Goal: Task Accomplishment & Management: Complete application form

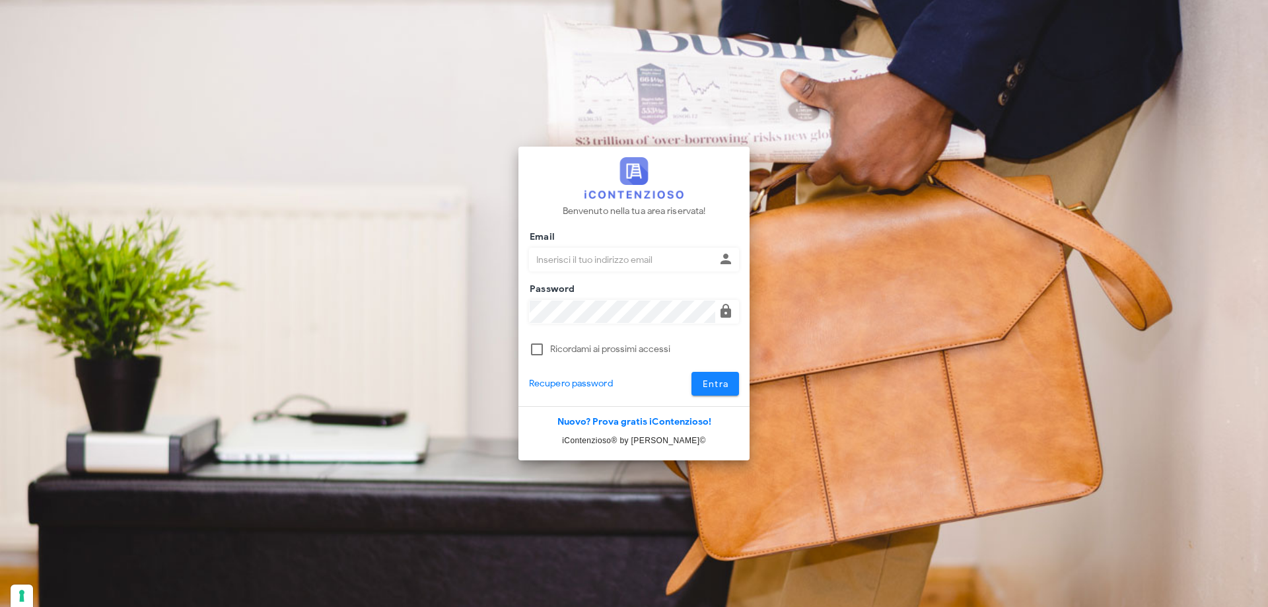
type input "p.rizza@studioassociatoadrev.it"
click at [726, 380] on span "Entra" at bounding box center [715, 383] width 27 height 11
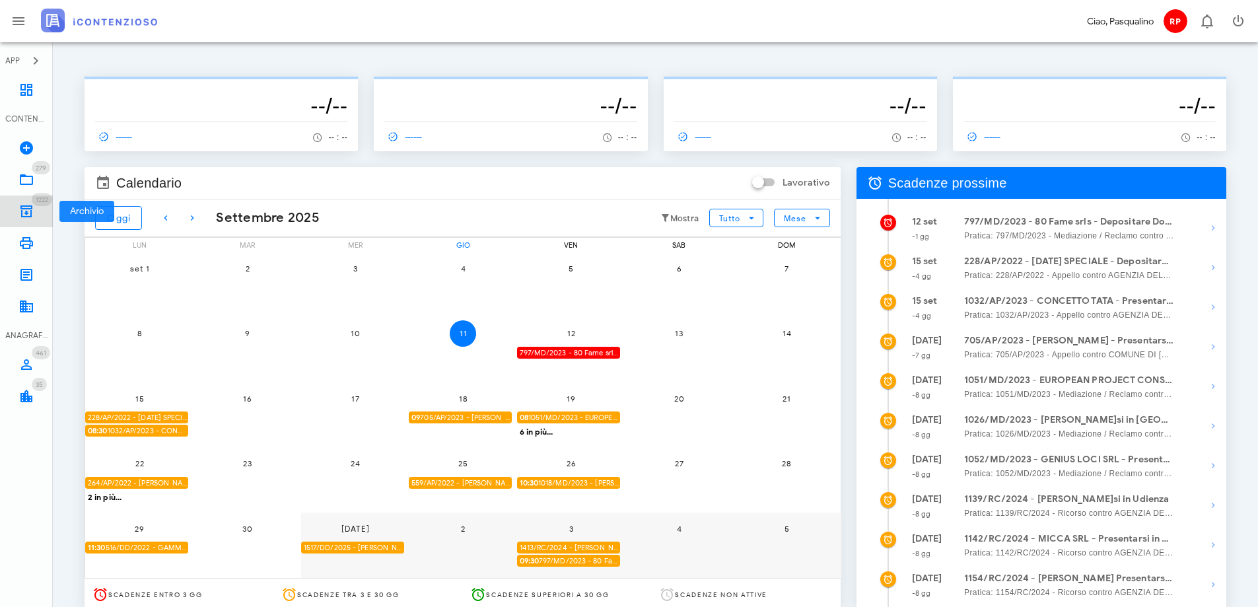
click at [30, 209] on icon at bounding box center [26, 211] width 16 height 16
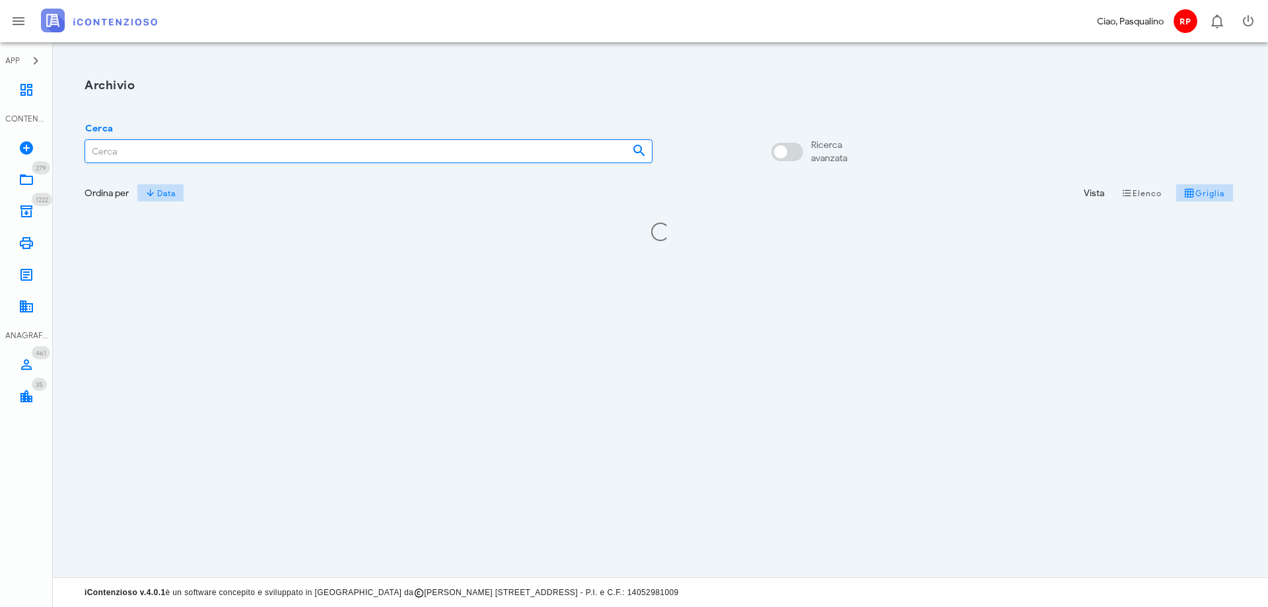
click at [199, 149] on input "Cerca" at bounding box center [353, 151] width 536 height 22
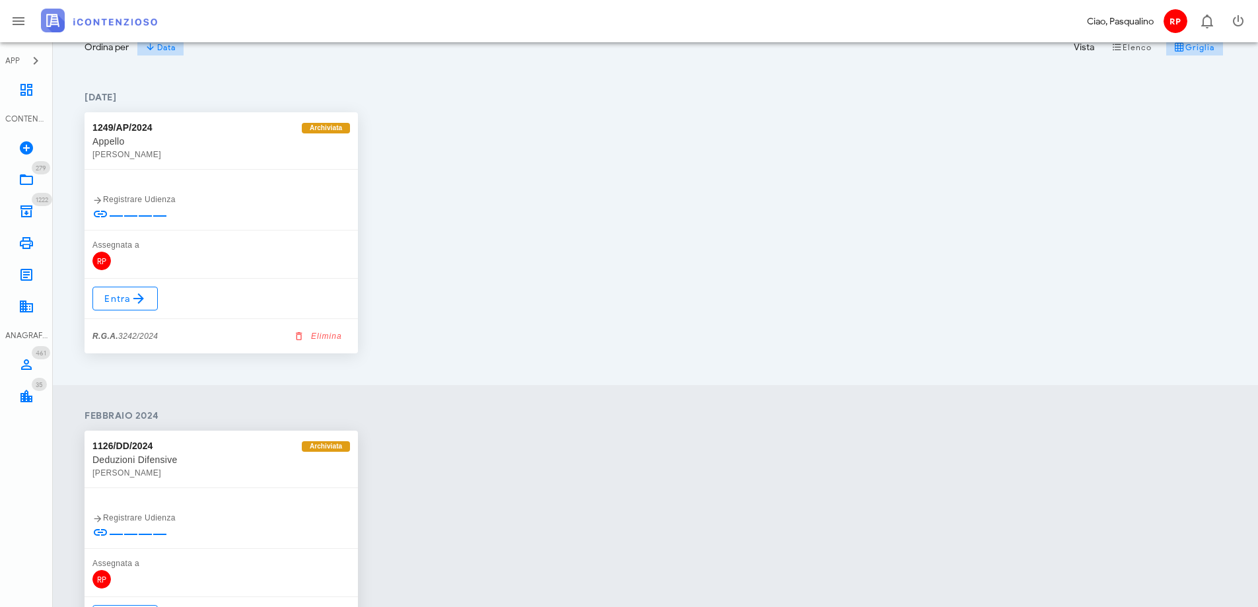
scroll to position [132, 0]
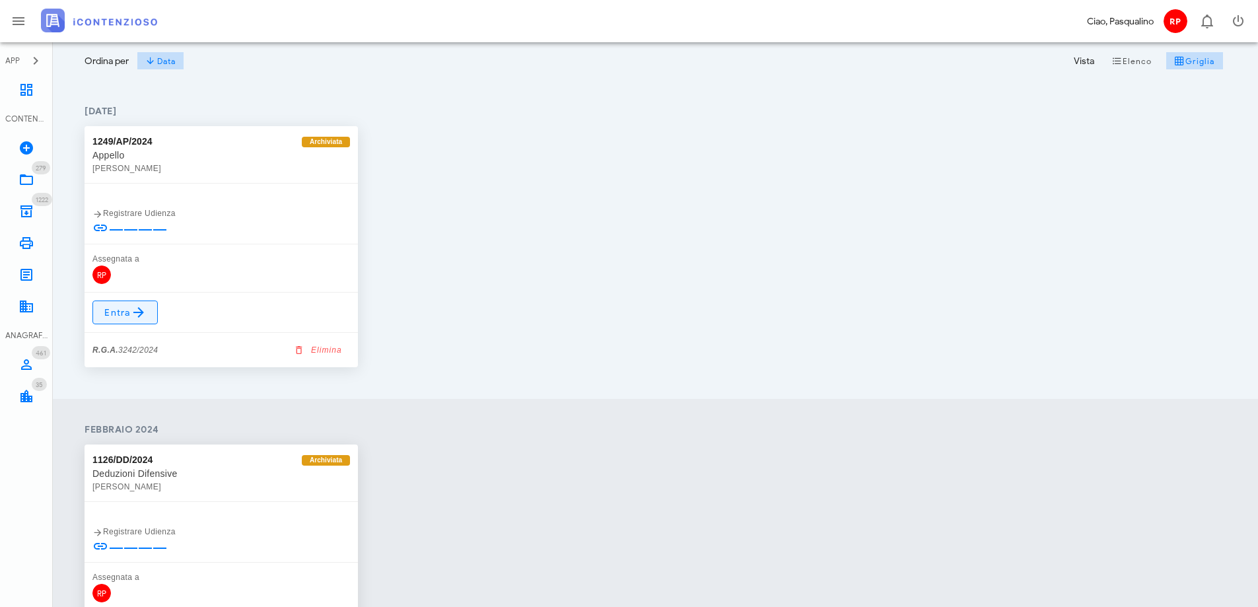
type input "gallo"
click at [120, 310] on span "Entra" at bounding box center [125, 312] width 43 height 16
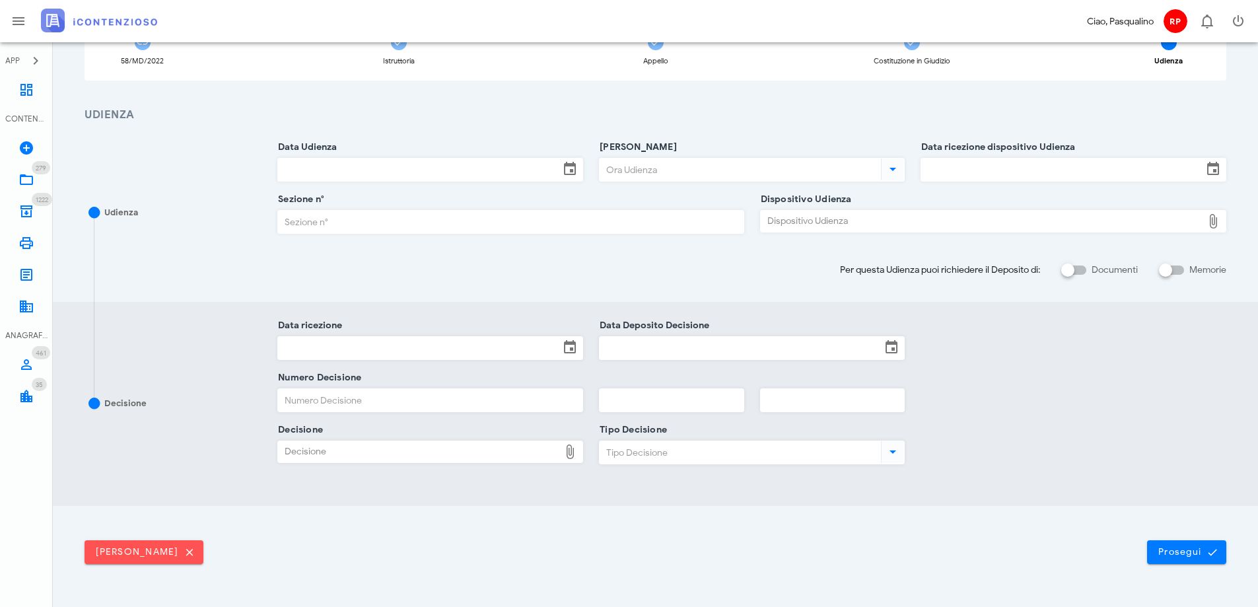
scroll to position [19, 0]
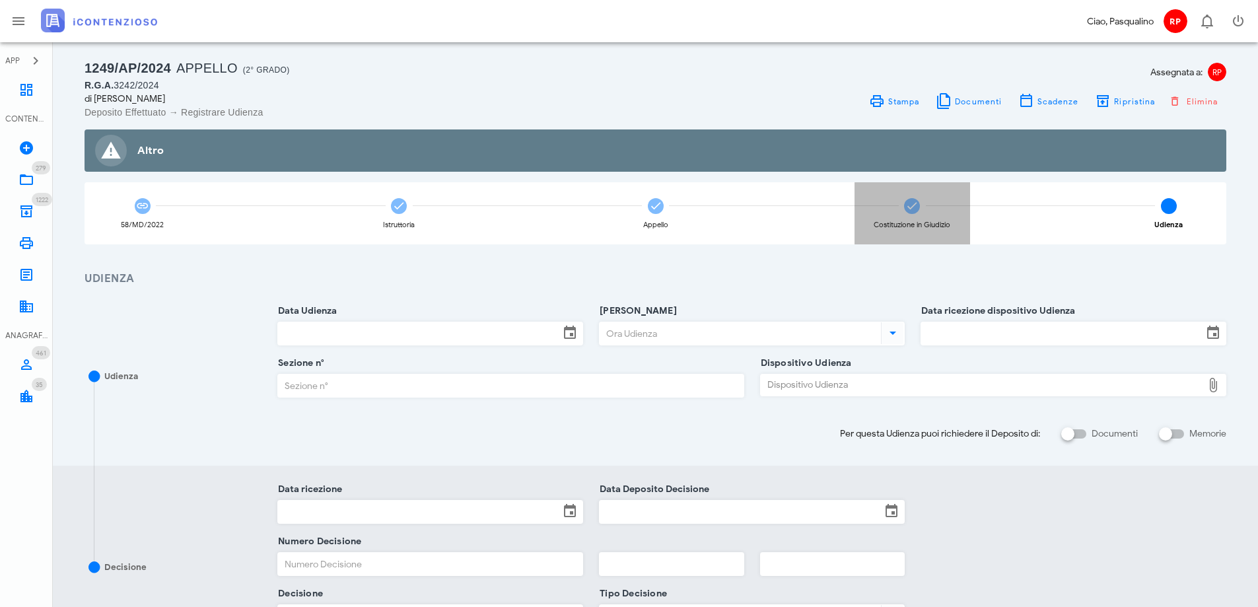
click at [899, 206] on div "Costituzione in Giudizio" at bounding box center [912, 213] width 116 height 62
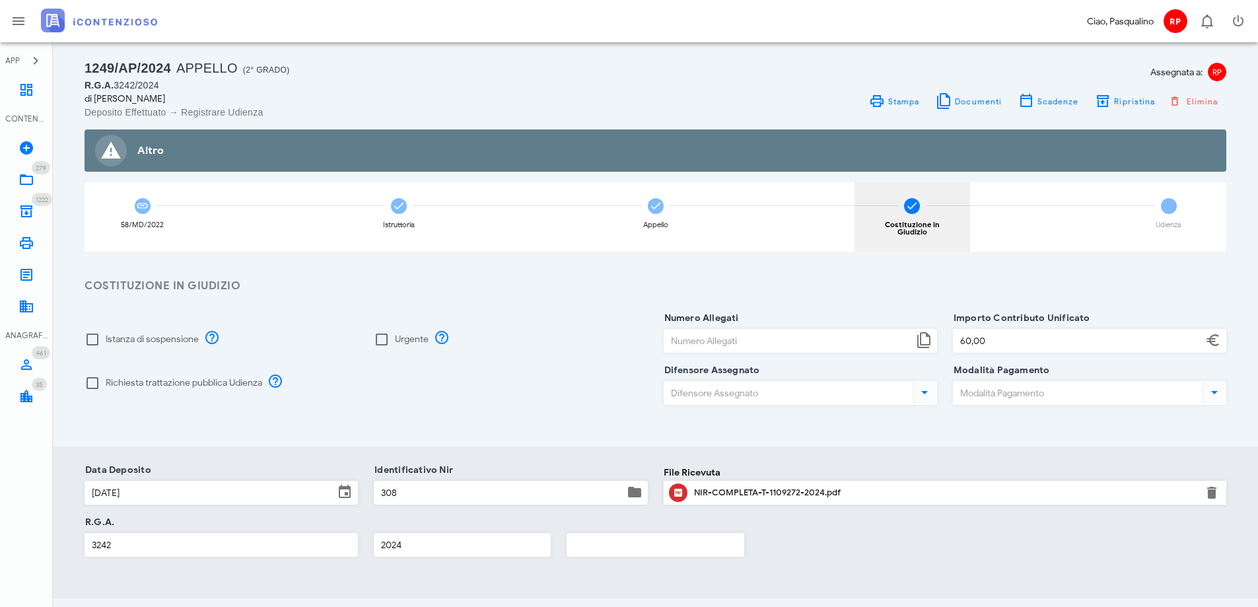
click at [914, 204] on icon at bounding box center [911, 205] width 13 height 13
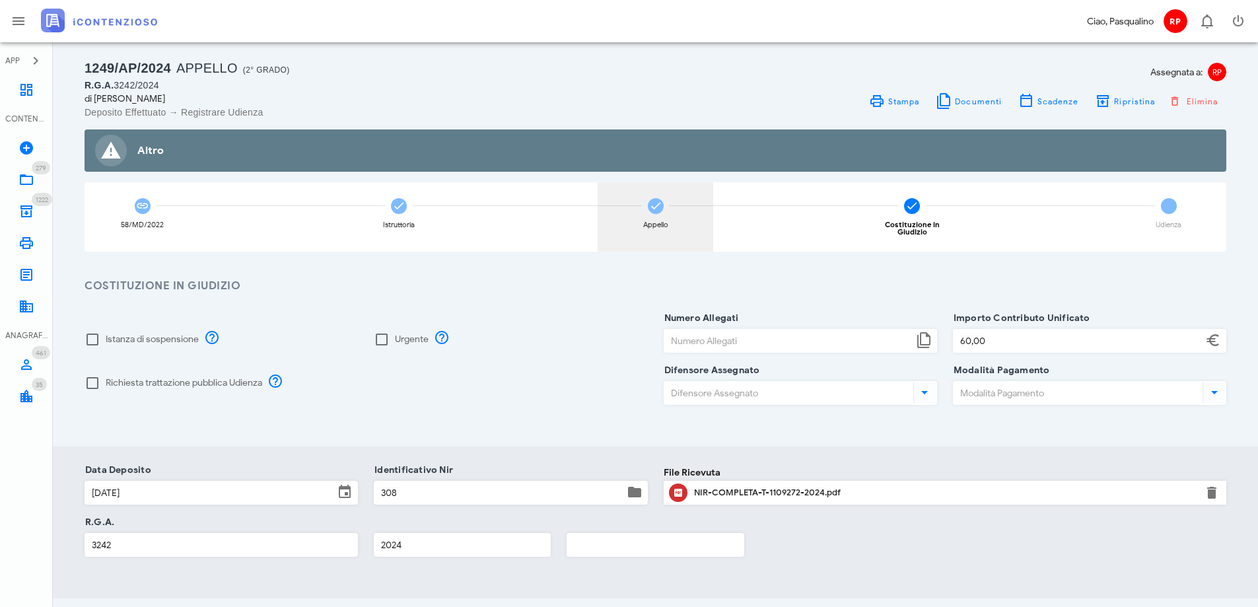
click at [642, 217] on div "Appello" at bounding box center [656, 216] width 116 height 69
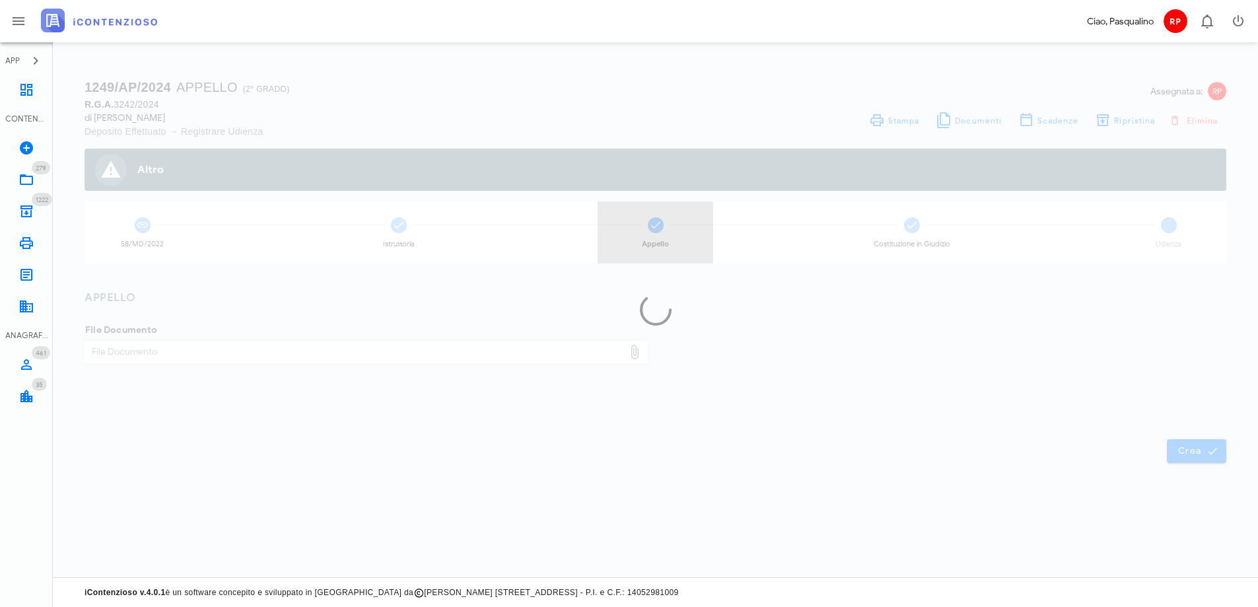
scroll to position [0, 0]
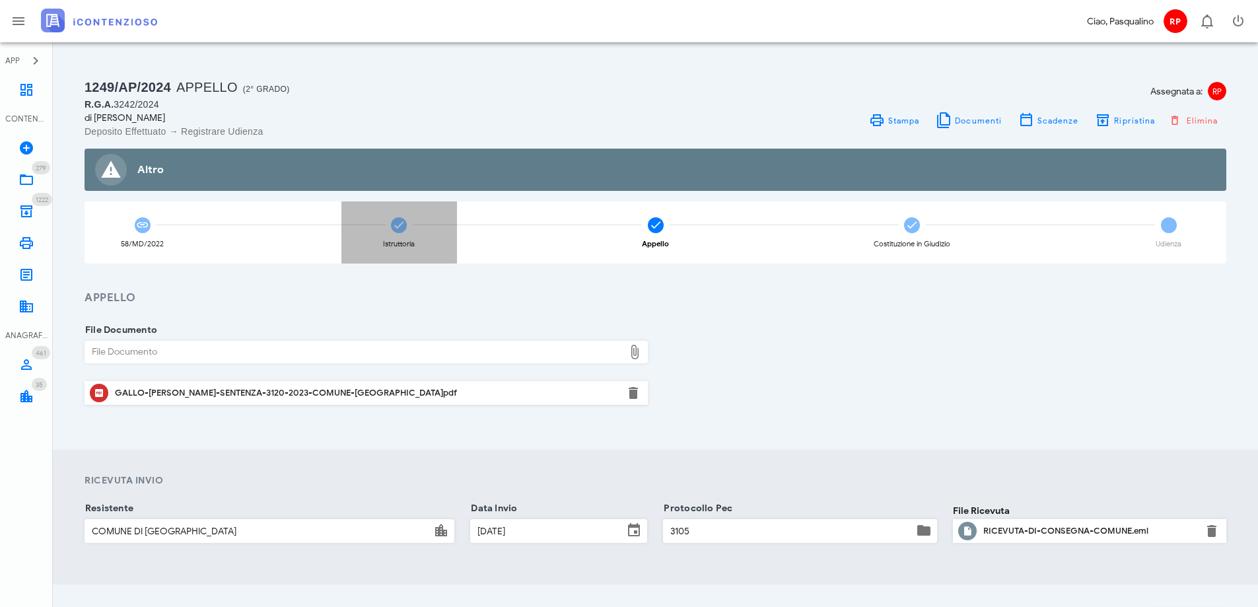
click at [407, 223] on div "Istruttoria" at bounding box center [399, 232] width 116 height 62
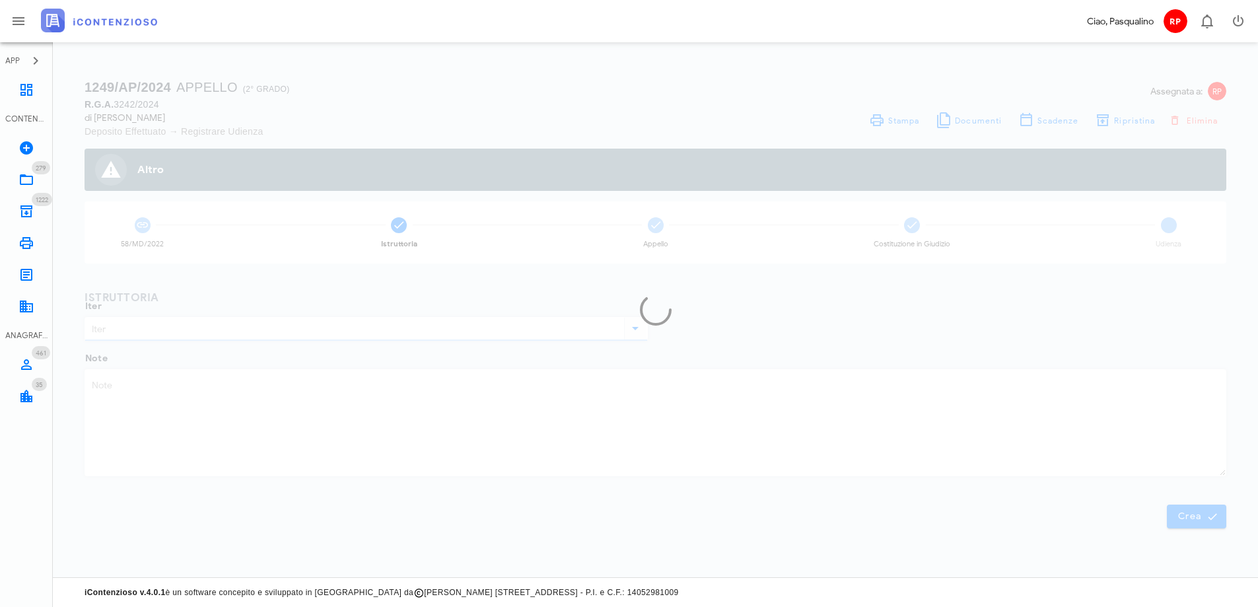
type input "Appello"
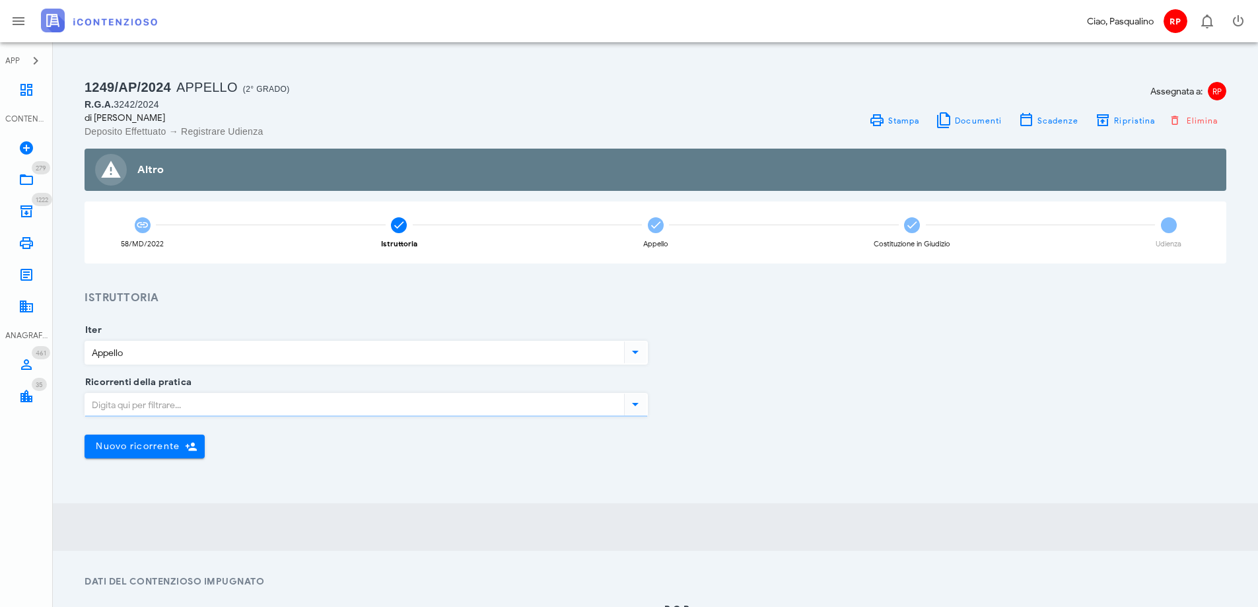
type input "Sentenza"
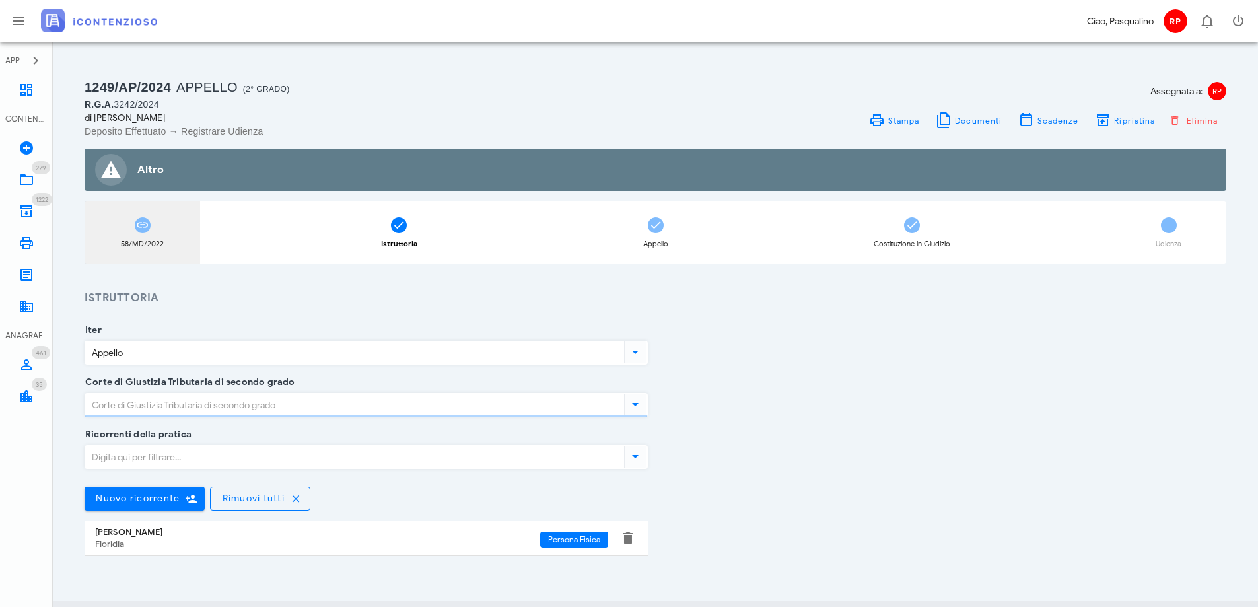
type input "Sfavorevole"
type input "Sicilia - Siracusa"
type input "Siracusa"
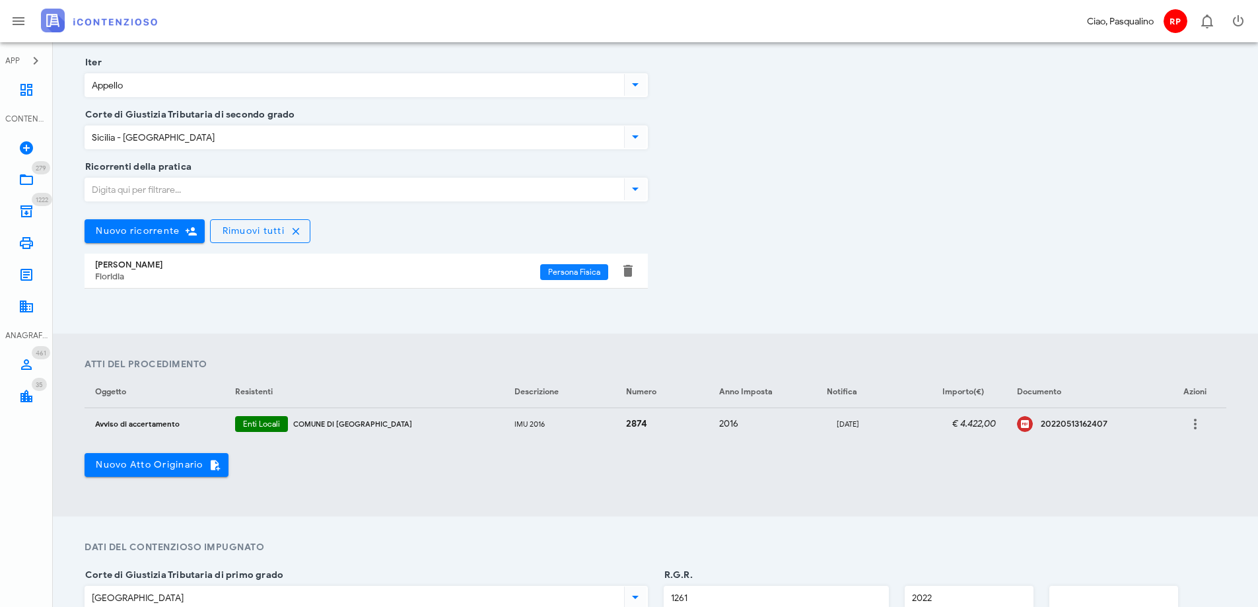
scroll to position [66, 0]
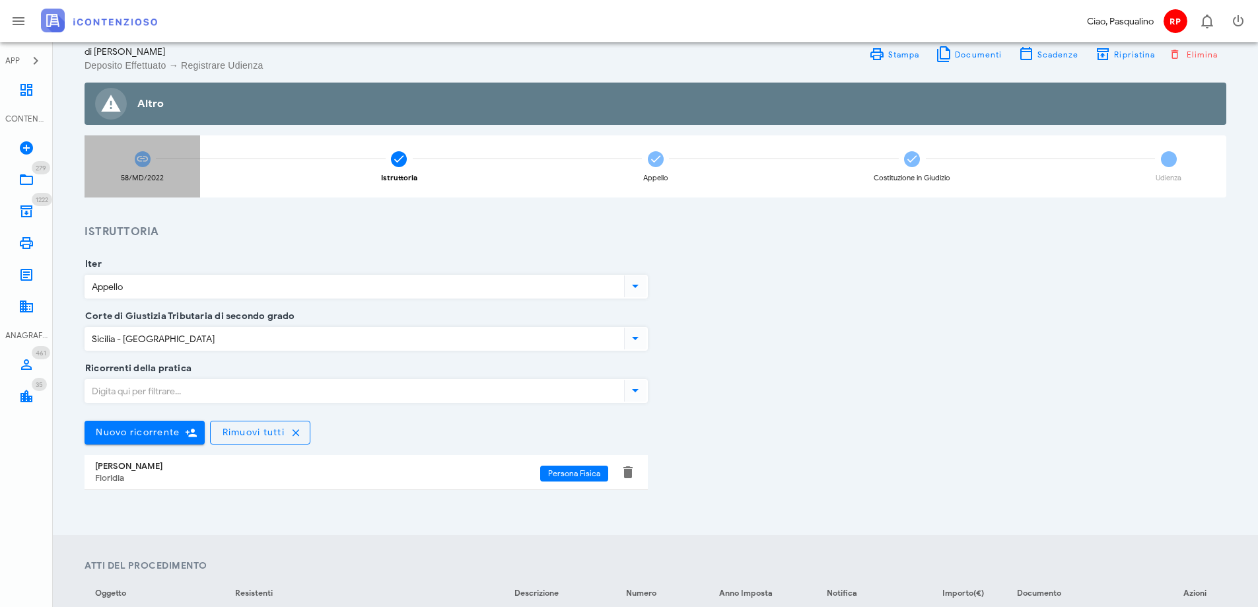
click at [138, 168] on div "58/MD/2022" at bounding box center [143, 166] width 116 height 62
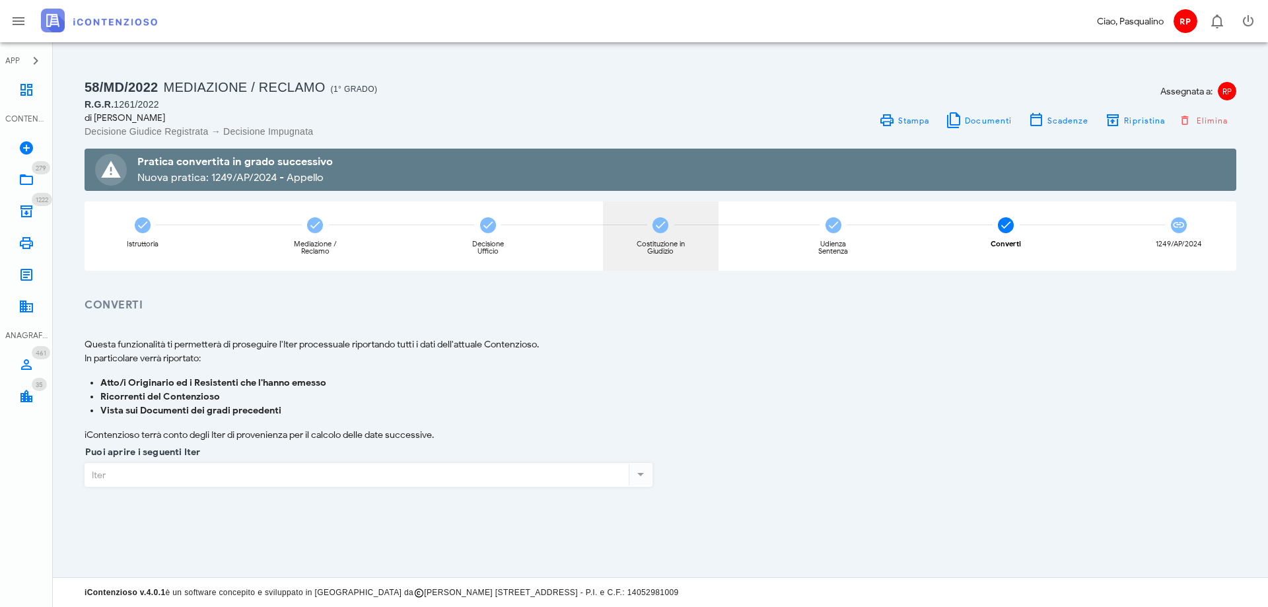
click at [658, 219] on icon at bounding box center [660, 225] width 13 height 13
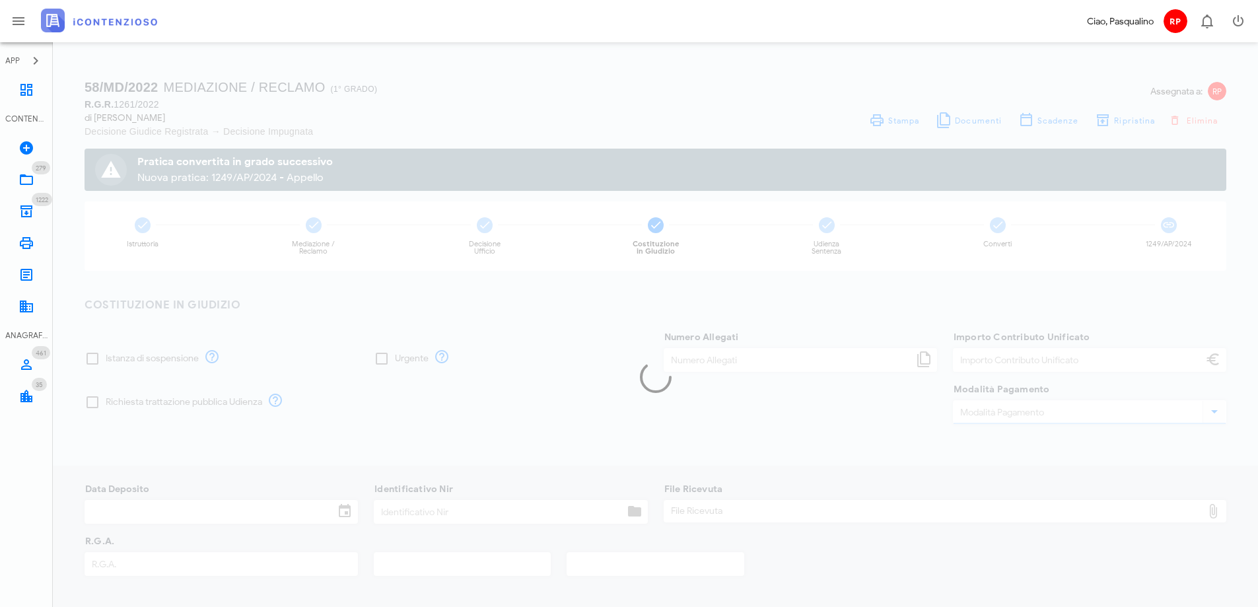
type input "60,00"
type input "[DATE]"
type input "308"
type input "1261"
type input "2022"
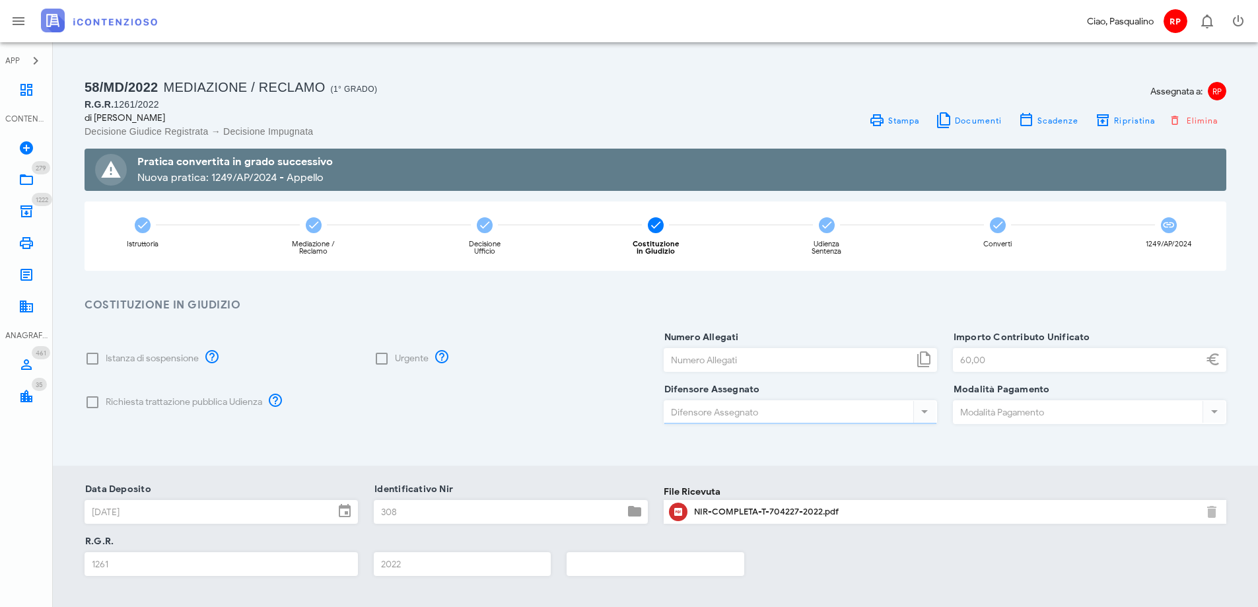
type input "[PERSON_NAME]"
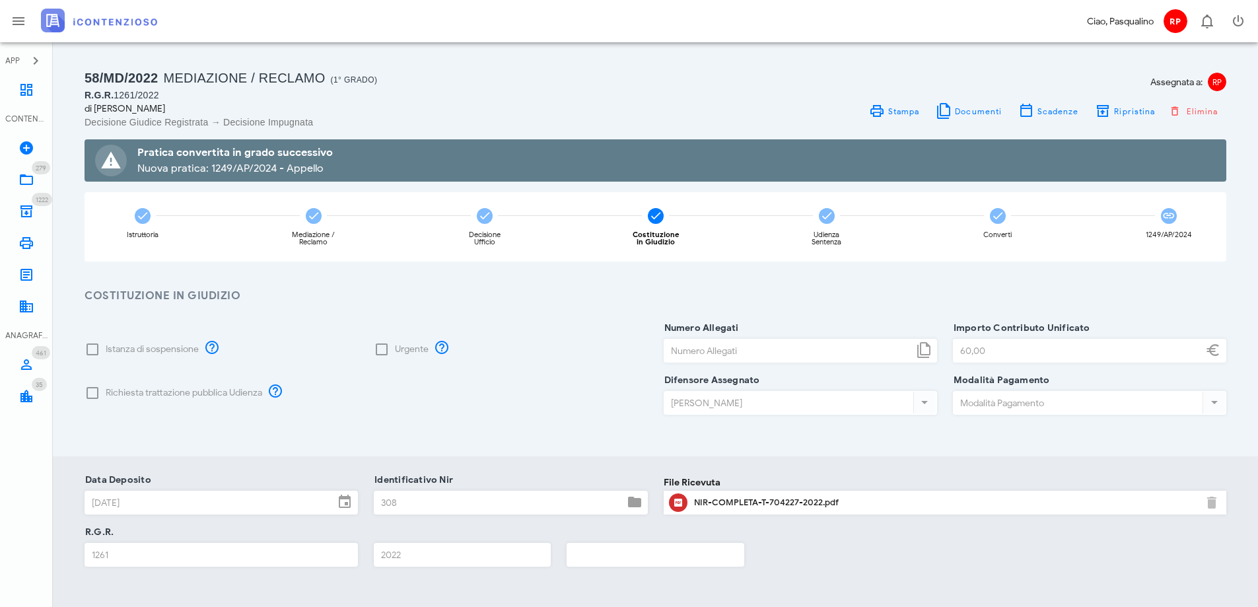
scroll to position [198, 0]
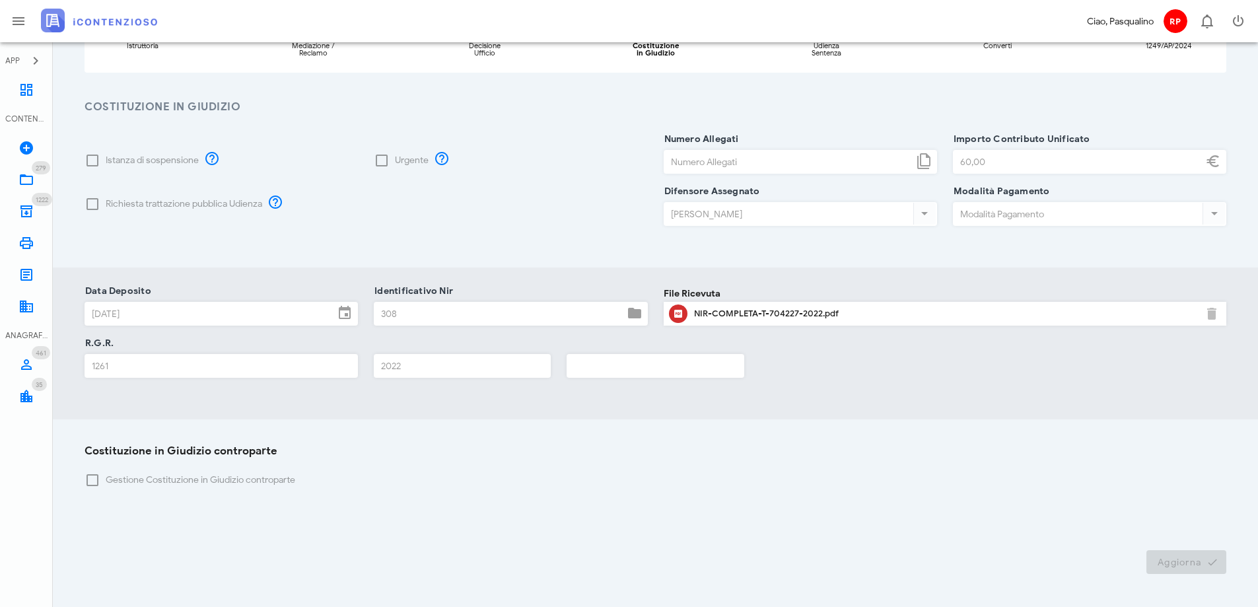
click at [394, 463] on div "Costituzione in Giudizio controparte Gestione Costituzione in Giudizio contropa…" at bounding box center [655, 473] width 1157 height 60
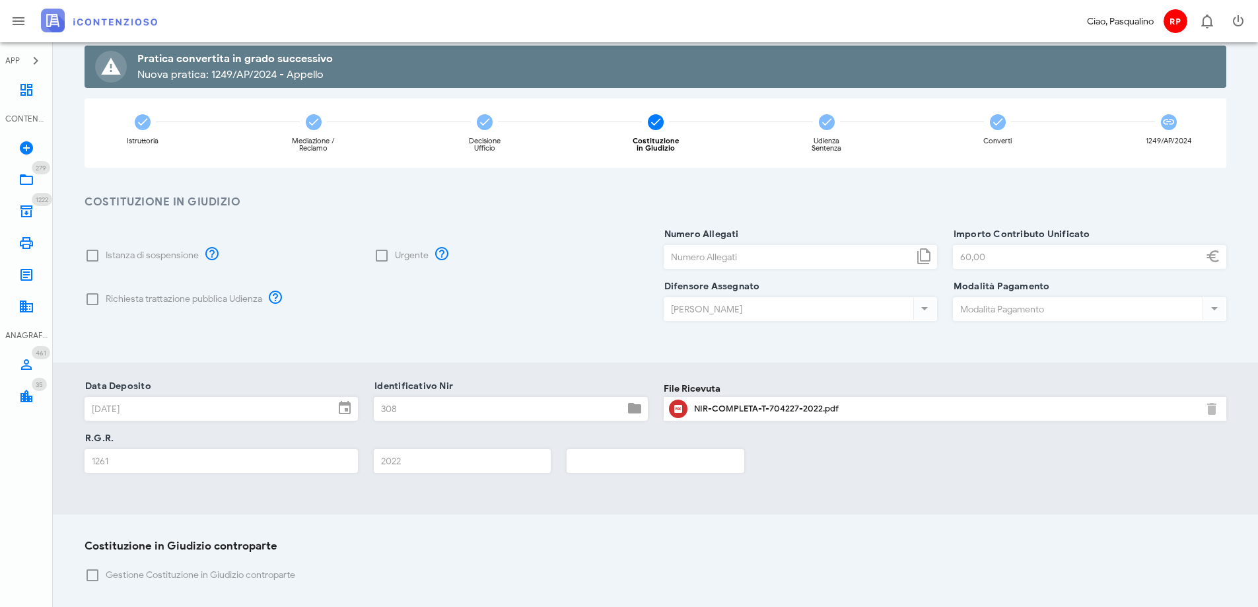
scroll to position [0, 0]
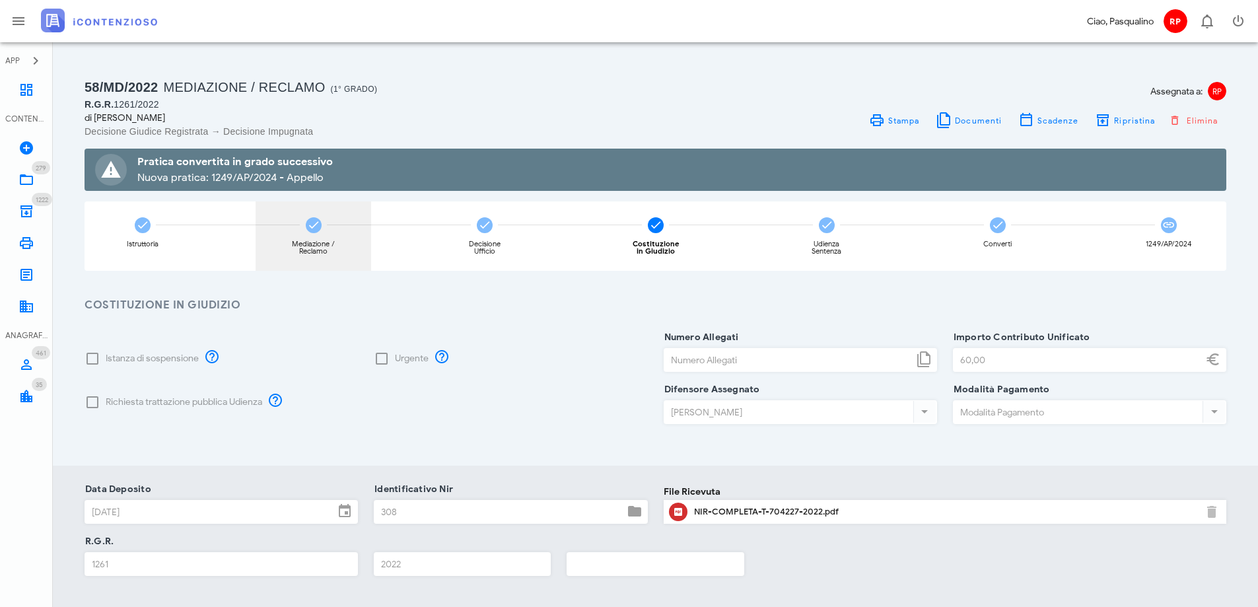
click at [332, 223] on div "Mediazione / Reclamo" at bounding box center [314, 235] width 116 height 69
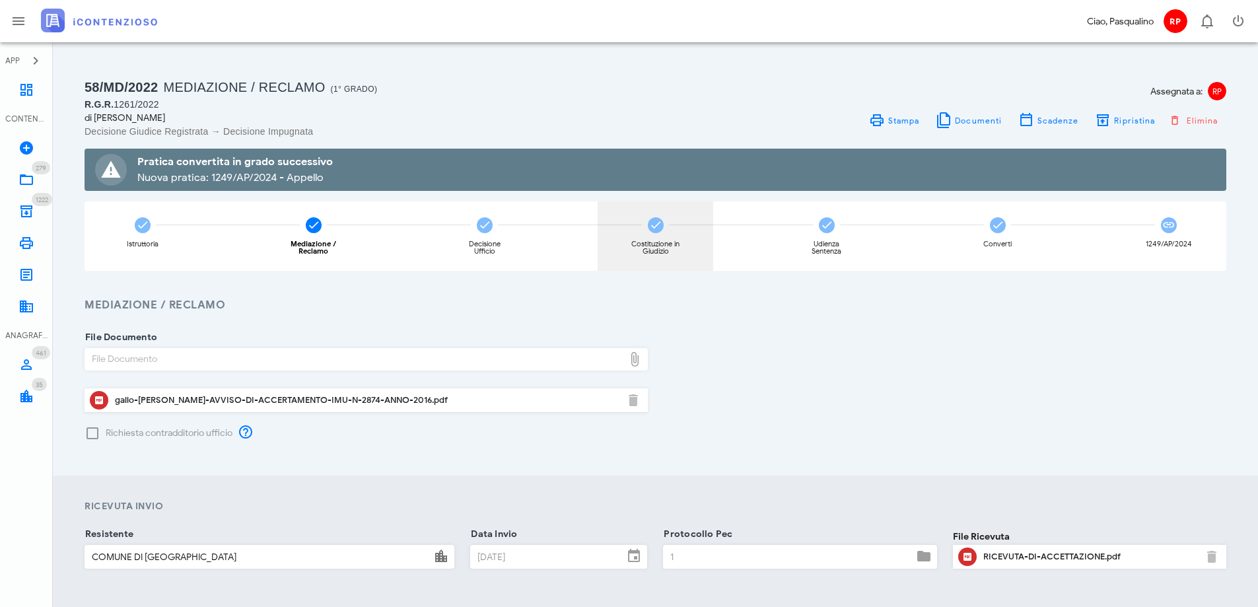
click at [652, 236] on div "Costituzione in Giudizio" at bounding box center [656, 235] width 116 height 69
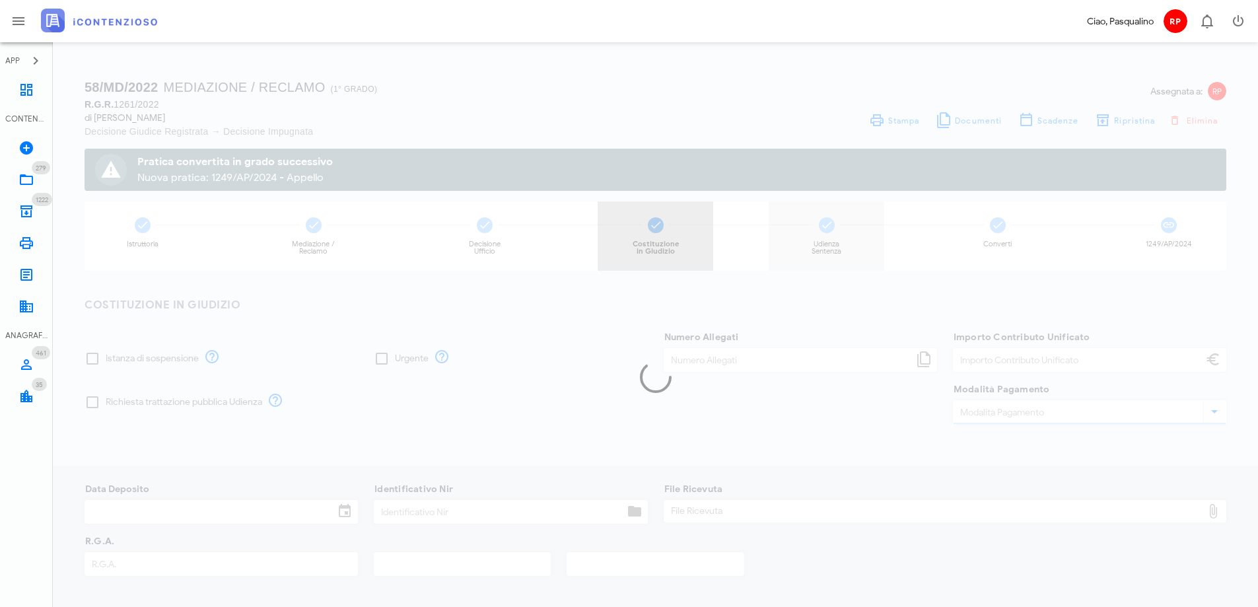
type input "60,00"
type input "[DATE]"
type input "308"
type input "1261"
type input "2022"
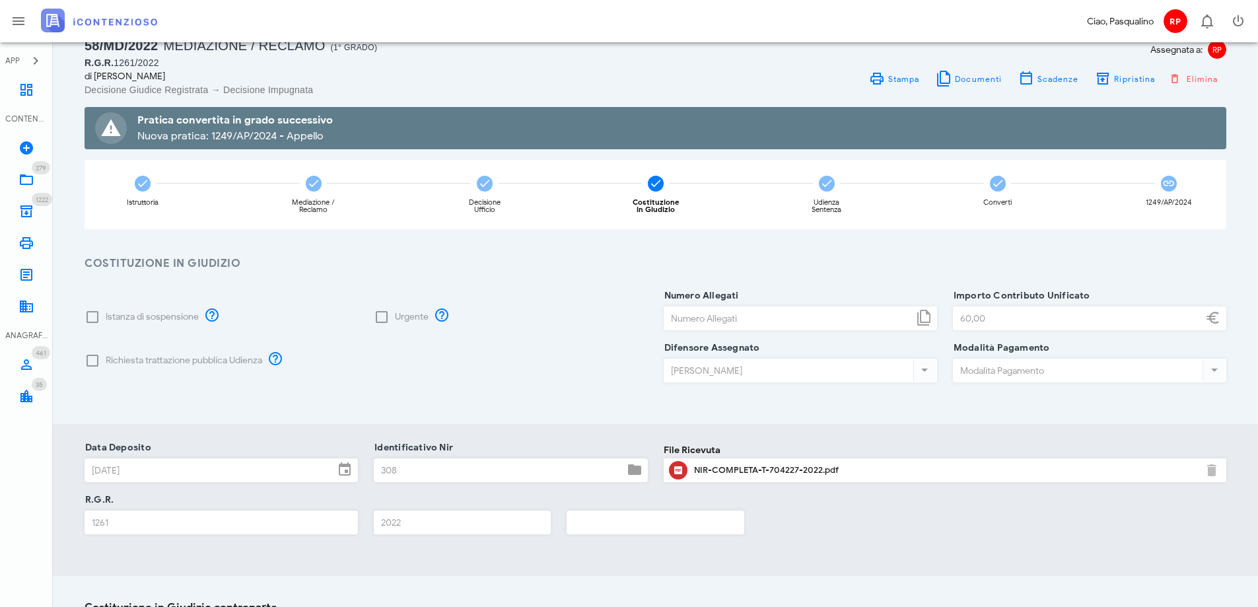
scroll to position [66, 0]
